Goal: Information Seeking & Learning: Find specific fact

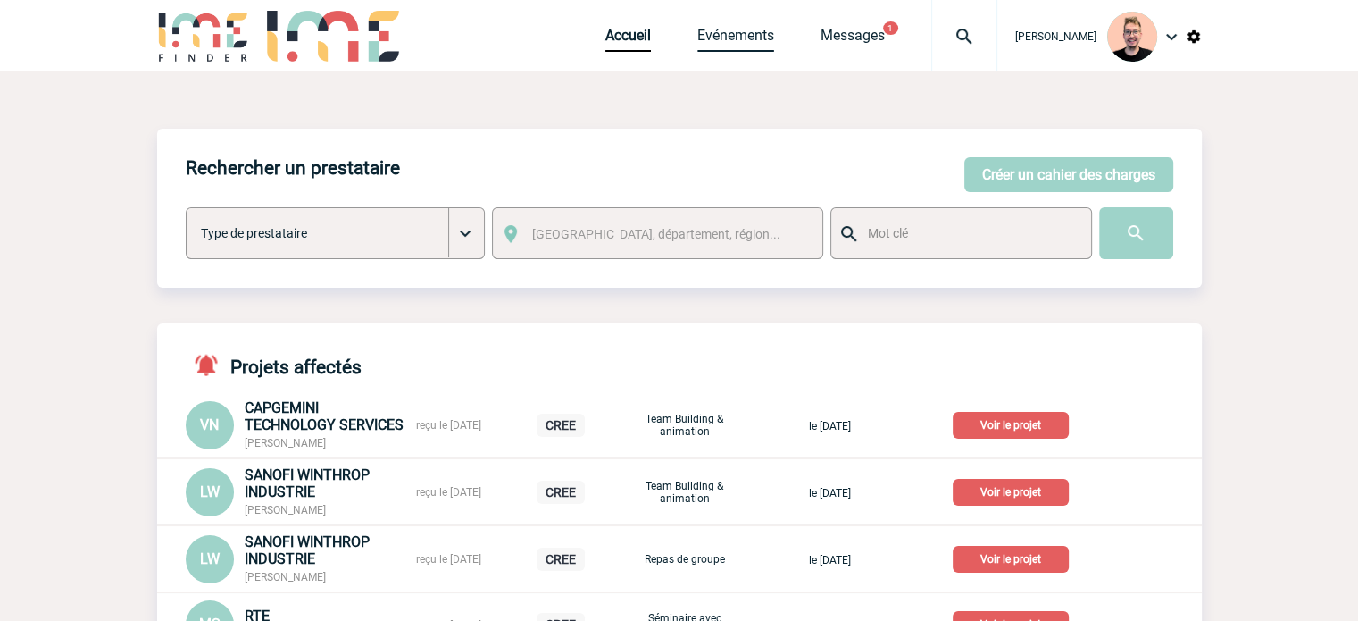
click at [697, 46] on link "Evénements" at bounding box center [735, 39] width 77 height 25
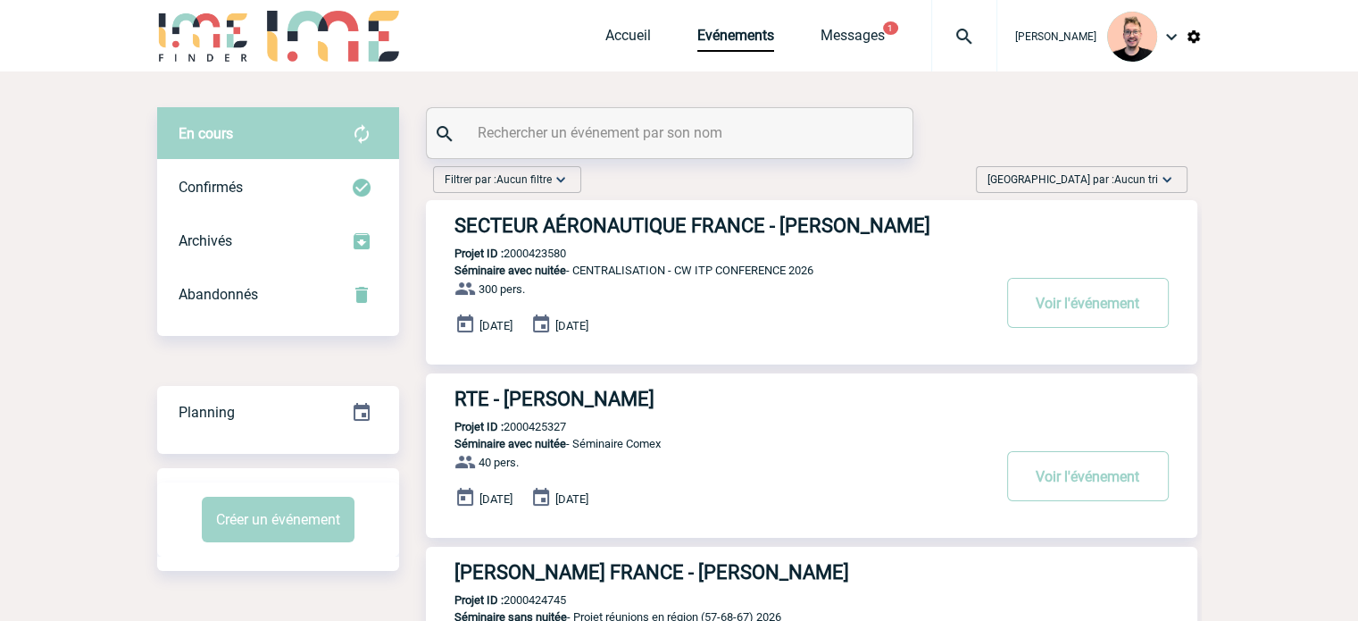
click at [1075, 176] on span "Trier par : Aucun tri" at bounding box center [1073, 180] width 171 height 18
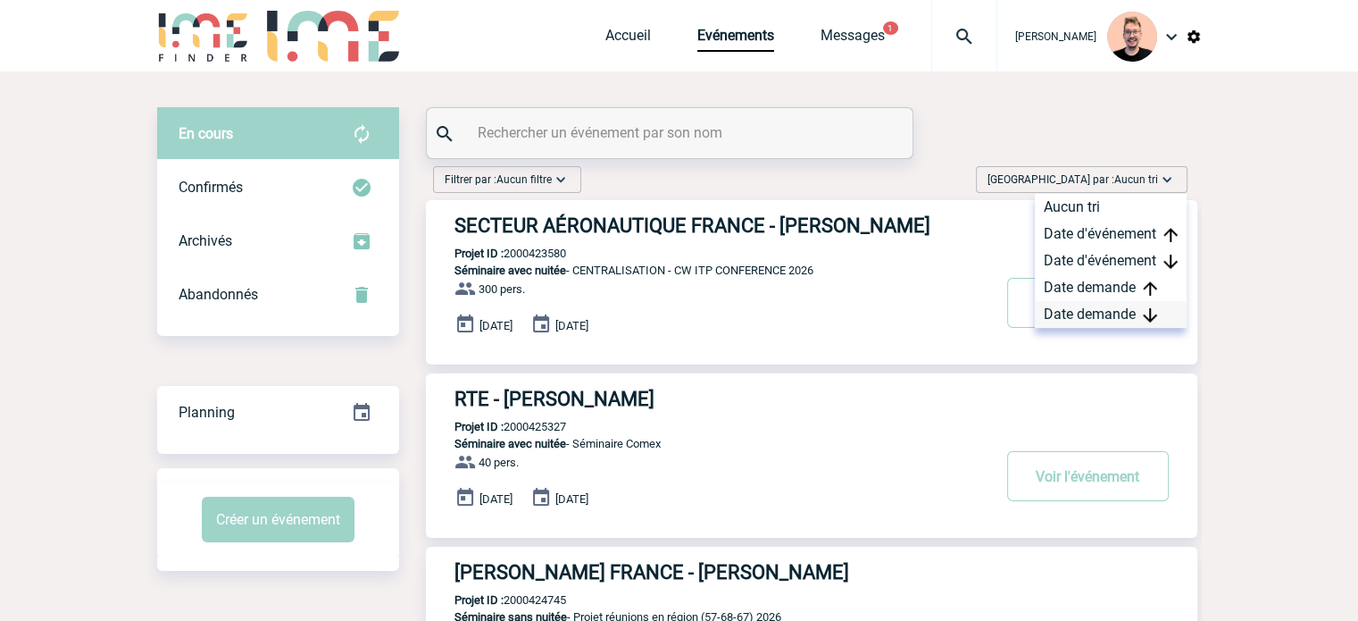
click at [1099, 311] on div "Date demande" at bounding box center [1111, 314] width 152 height 27
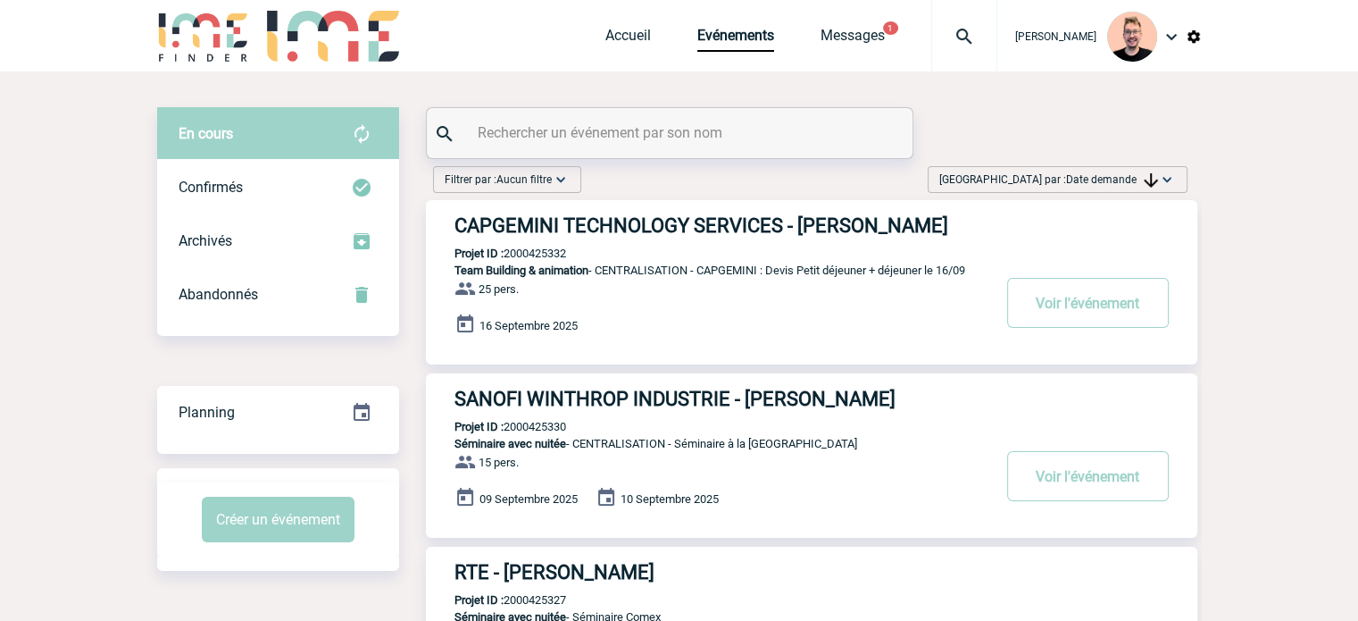
click at [636, 221] on h3 "CAPGEMINI TECHNOLOGY SERVICES - Virginie NGUYEN" at bounding box center [723, 225] width 536 height 22
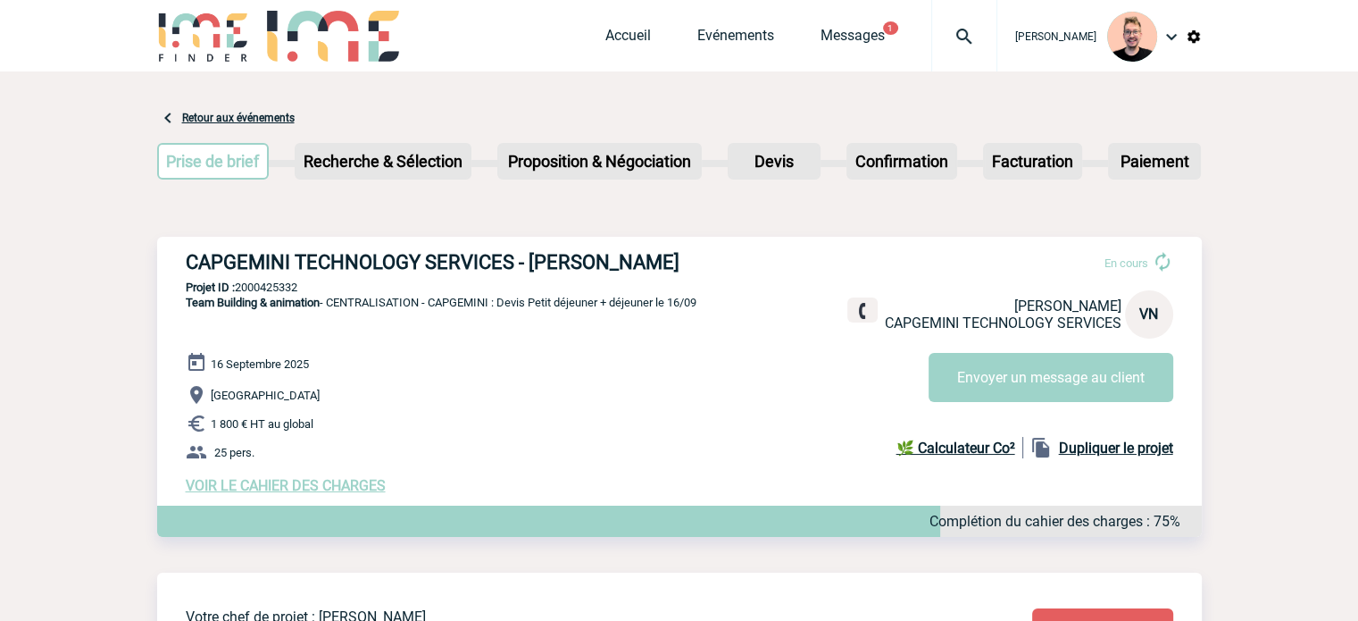
click at [671, 263] on h3 "CAPGEMINI TECHNOLOGY SERVICES - [PERSON_NAME]" at bounding box center [454, 262] width 536 height 22
drag, startPoint x: 657, startPoint y: 259, endPoint x: 187, endPoint y: 263, distance: 470.6
click at [187, 263] on h3 "CAPGEMINI TECHNOLOGY SERVICES - [PERSON_NAME]" at bounding box center [454, 262] width 536 height 22
copy h3 "CAPGEMINI TECHNOLOGY SERVICES - [PERSON_NAME]"
click at [257, 288] on p "Projet ID : 2000425332" at bounding box center [679, 286] width 1045 height 13
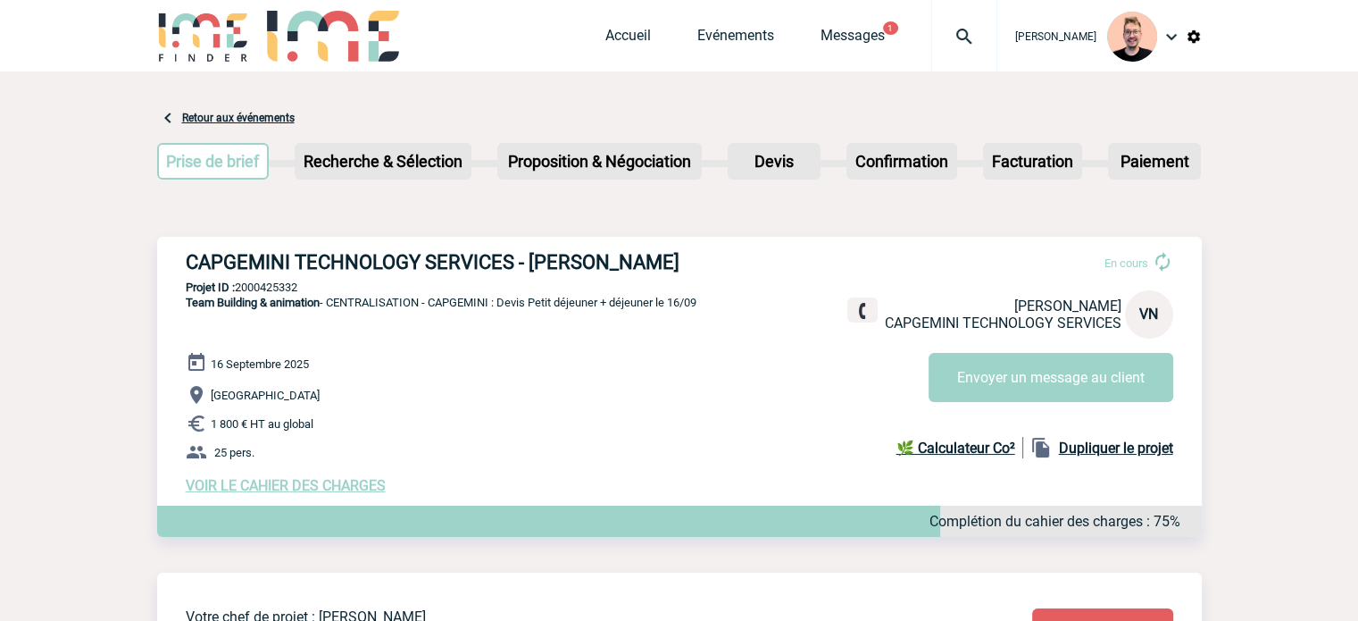
click at [257, 288] on p "Projet ID : 2000425332" at bounding box center [679, 286] width 1045 height 13
copy p "2000425332"
click at [362, 269] on h3 "CAPGEMINI TECHNOLOGY SERVICES - Virginie NGUYEN" at bounding box center [454, 262] width 536 height 22
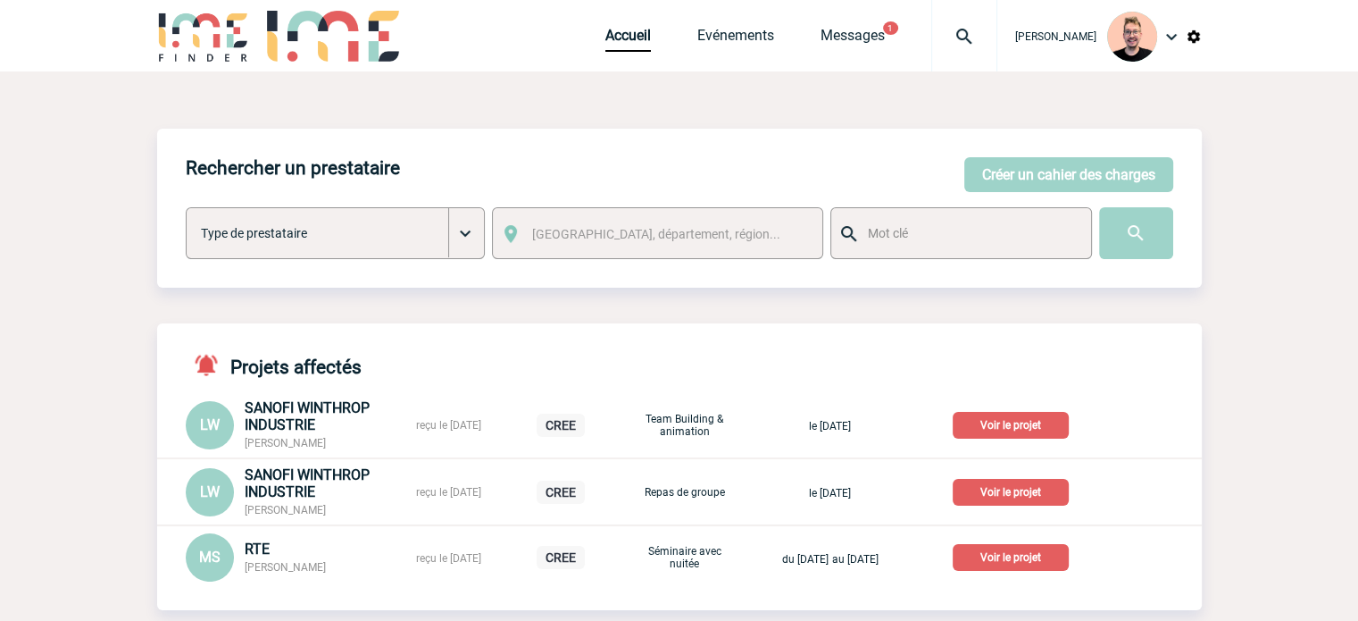
click at [1029, 35] on span "[PERSON_NAME]" at bounding box center [1055, 36] width 81 height 13
click at [836, 38] on link "Messages" at bounding box center [853, 39] width 64 height 25
click at [700, 41] on link "Evénements" at bounding box center [735, 39] width 77 height 25
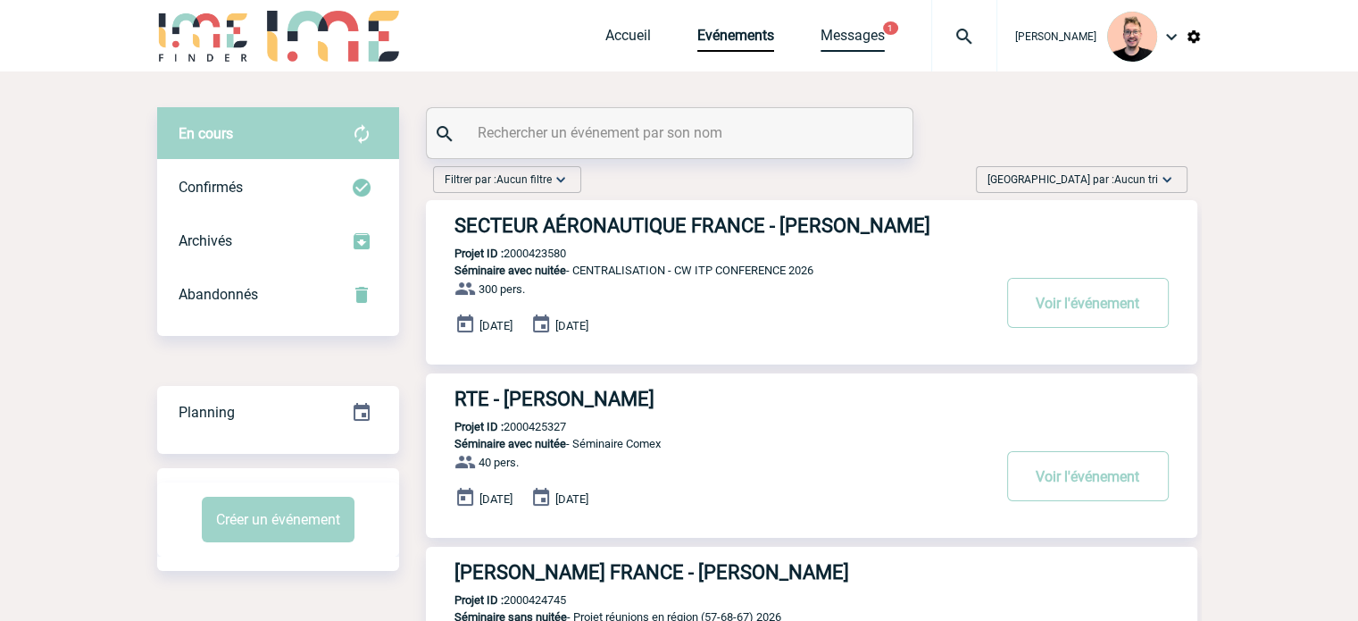
click at [841, 44] on link "Messages" at bounding box center [853, 39] width 64 height 25
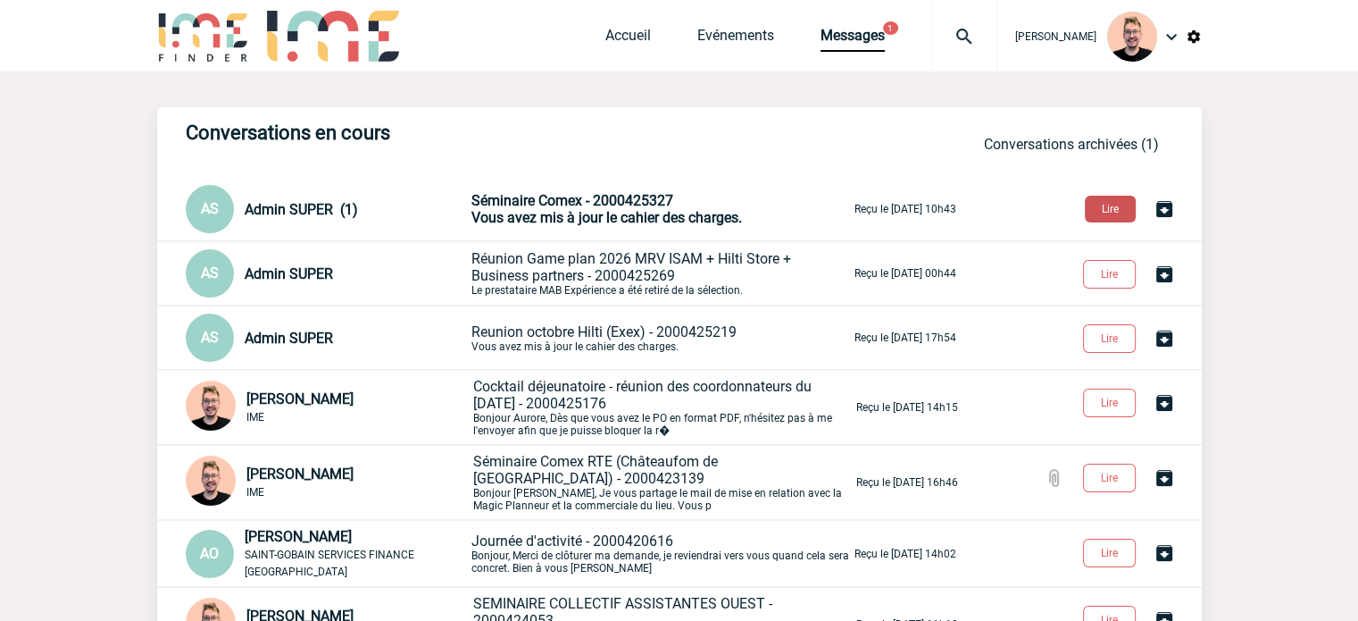
click at [1097, 206] on button "Lire" at bounding box center [1110, 209] width 51 height 27
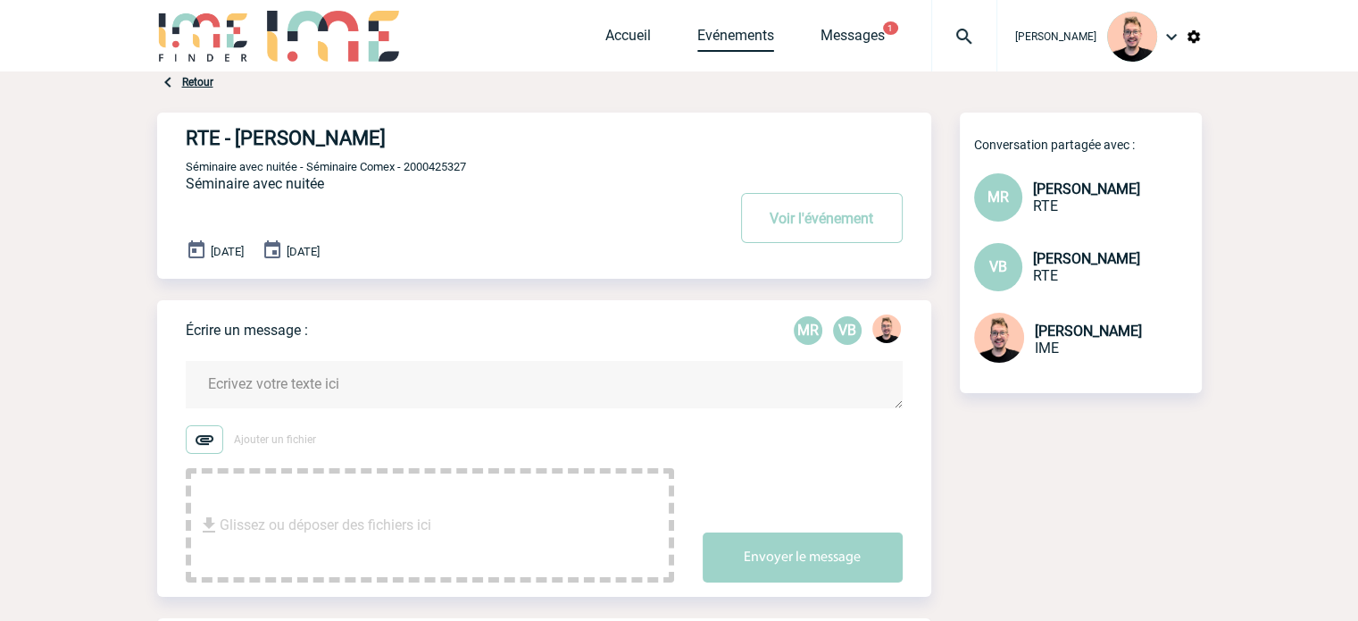
click at [720, 33] on link "Evénements" at bounding box center [735, 39] width 77 height 25
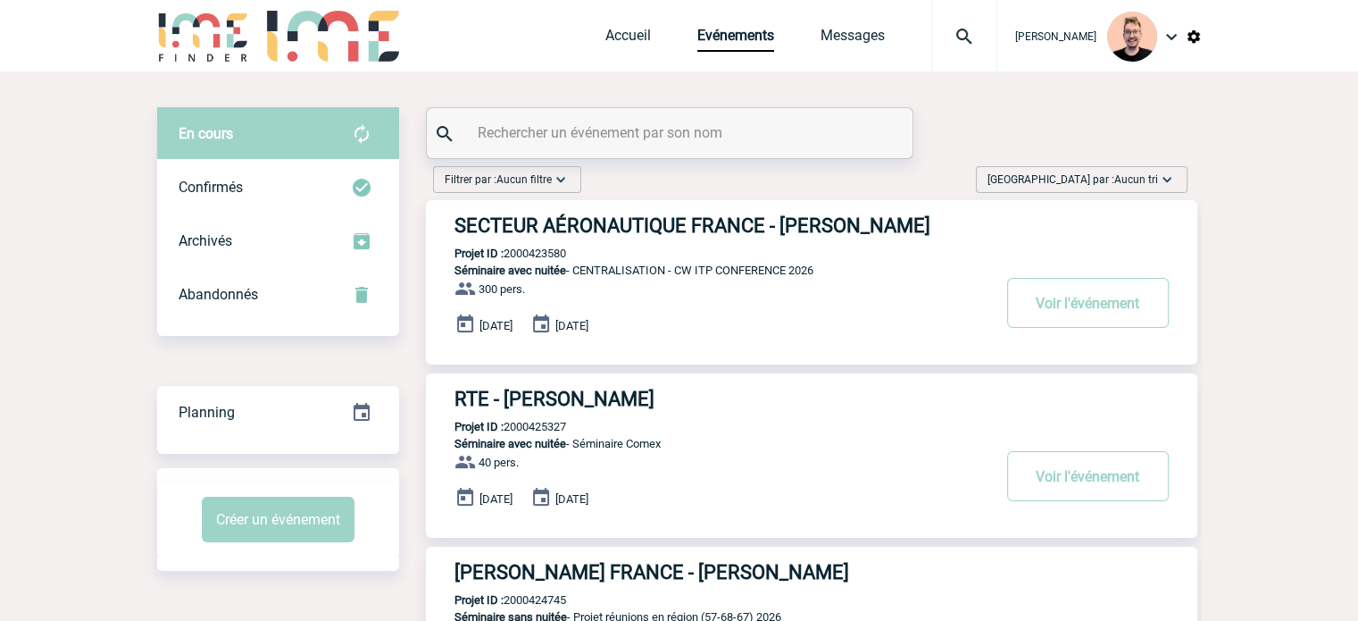
click at [1091, 188] on span "[GEOGRAPHIC_DATA] par : Aucun tri" at bounding box center [1073, 180] width 171 height 18
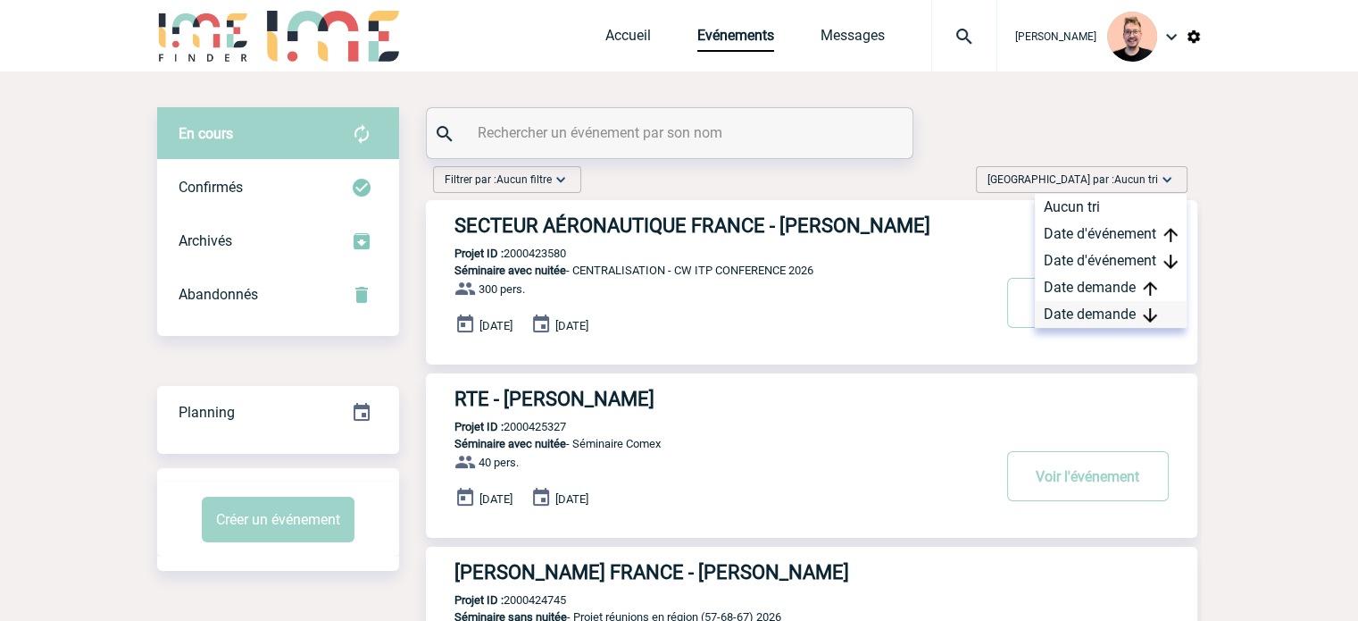
click at [1099, 313] on div "Date demande" at bounding box center [1111, 314] width 152 height 27
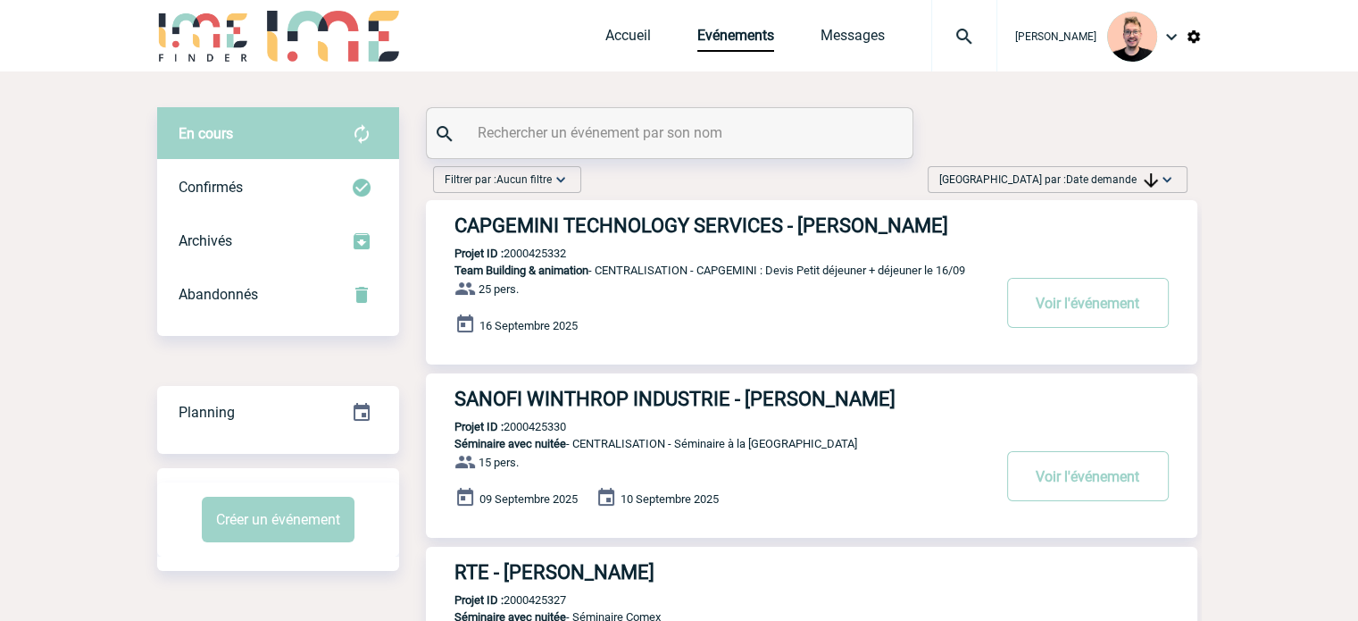
click at [770, 221] on h3 "CAPGEMINI TECHNOLOGY SERVICES - Virginie NGUYEN" at bounding box center [723, 225] width 536 height 22
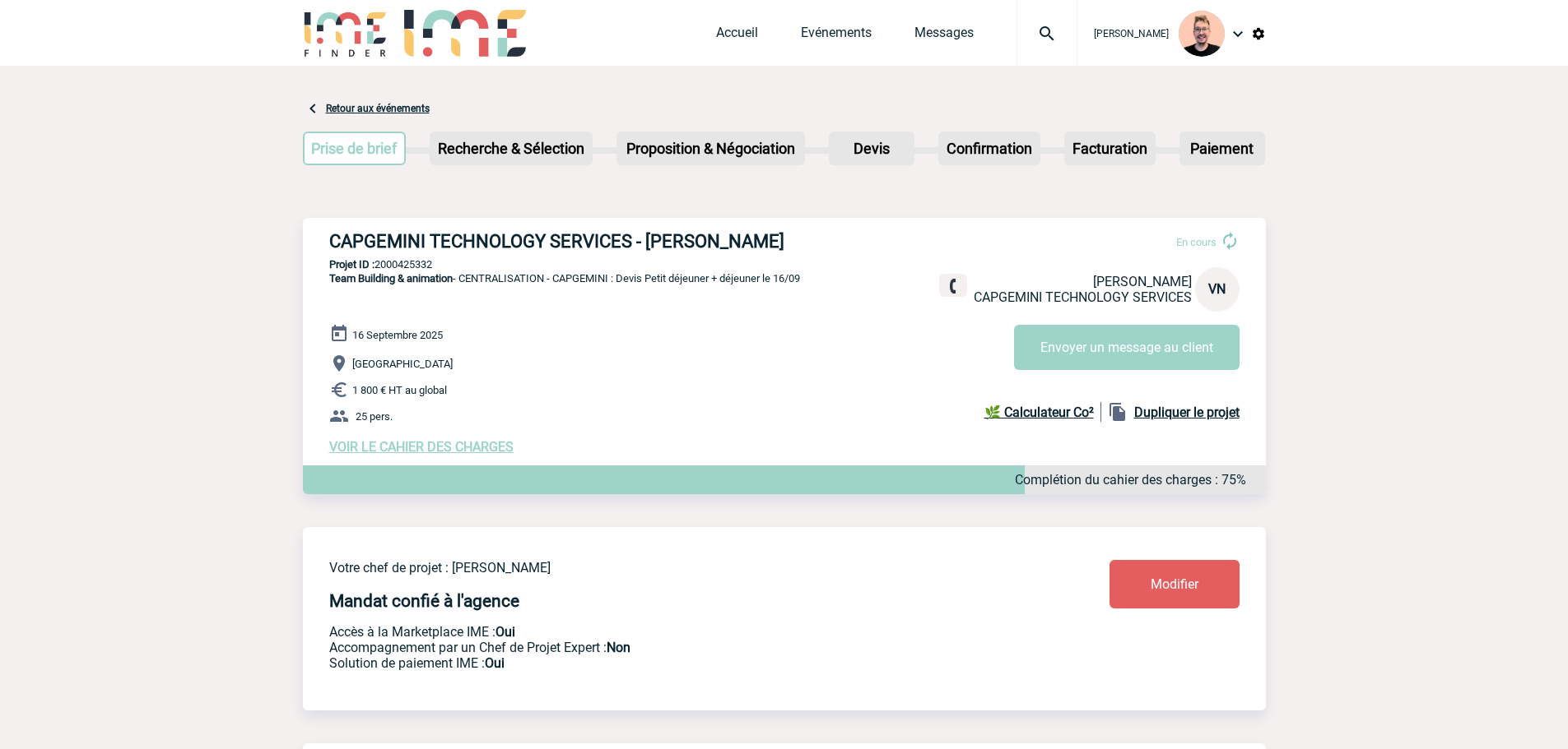
click at [404, 263] on p "Projet ID : 2000425332" at bounding box center [784, 263] width 963 height 12
copy p "2000425332"
click at [649, 243] on h3 "CAPGEMINI TECHNOLOGY SERVICES - [PERSON_NAME]" at bounding box center [576, 241] width 494 height 20
drag, startPoint x: 647, startPoint y: 243, endPoint x: 817, endPoint y: 252, distance: 170.2
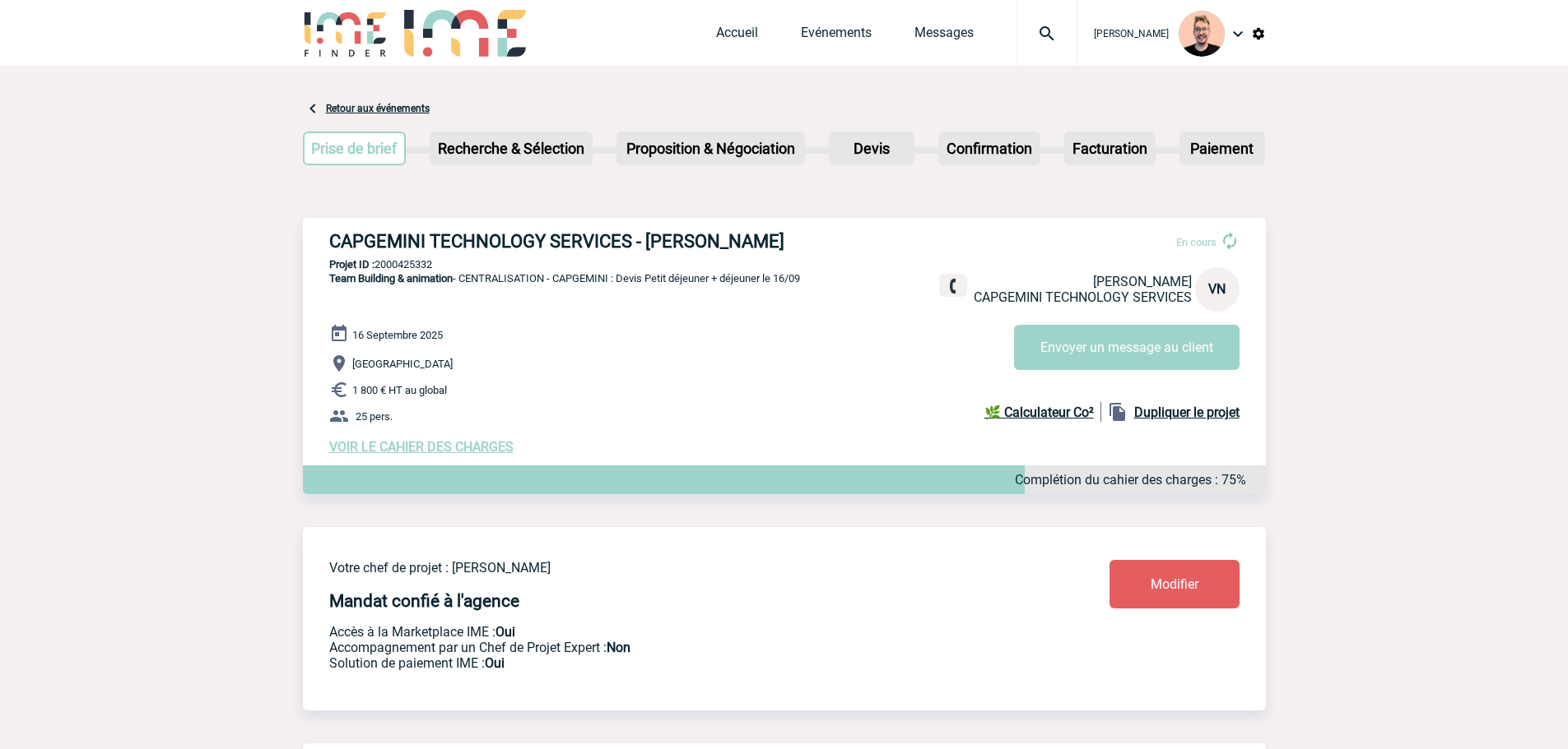
click at [819, 252] on h3 "CAPGEMINI TECHNOLOGY SERVICES - [PERSON_NAME]" at bounding box center [576, 241] width 494 height 20
copy h3 "[PERSON_NAME]"
